Goal: Task Accomplishment & Management: Manage account settings

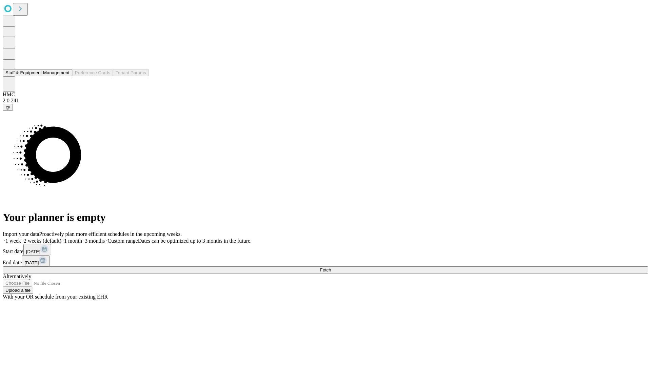
click at [65, 76] on button "Staff & Equipment Management" at bounding box center [38, 72] width 70 height 7
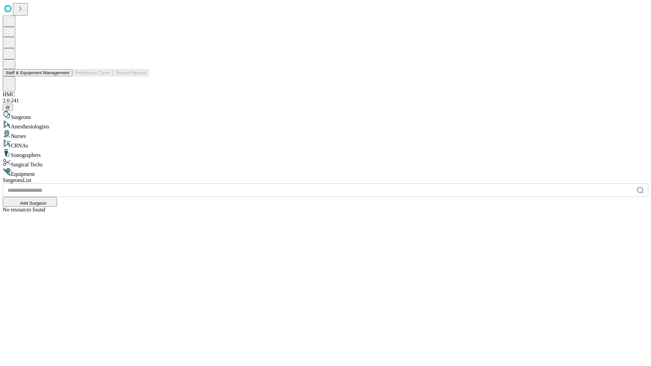
click at [65, 76] on button "Staff & Equipment Management" at bounding box center [38, 72] width 70 height 7
